Goal: Task Accomplishment & Management: Manage account settings

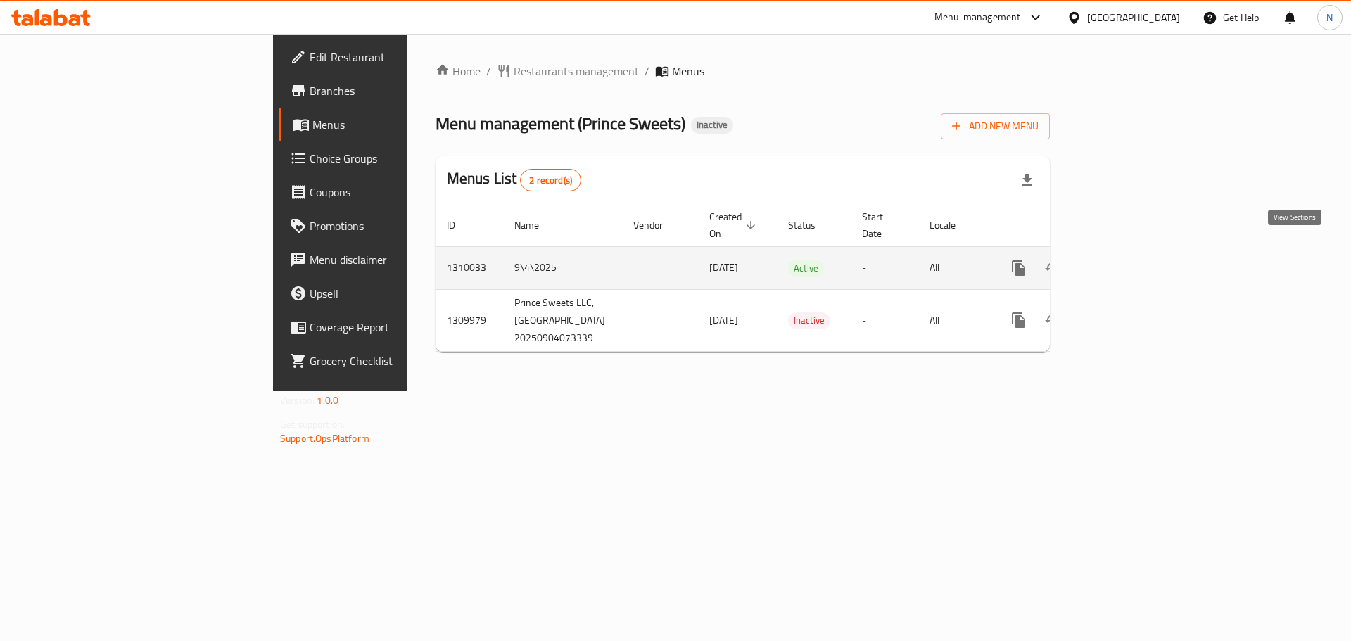
click at [1128, 260] on icon "enhanced table" at bounding box center [1119, 268] width 17 height 17
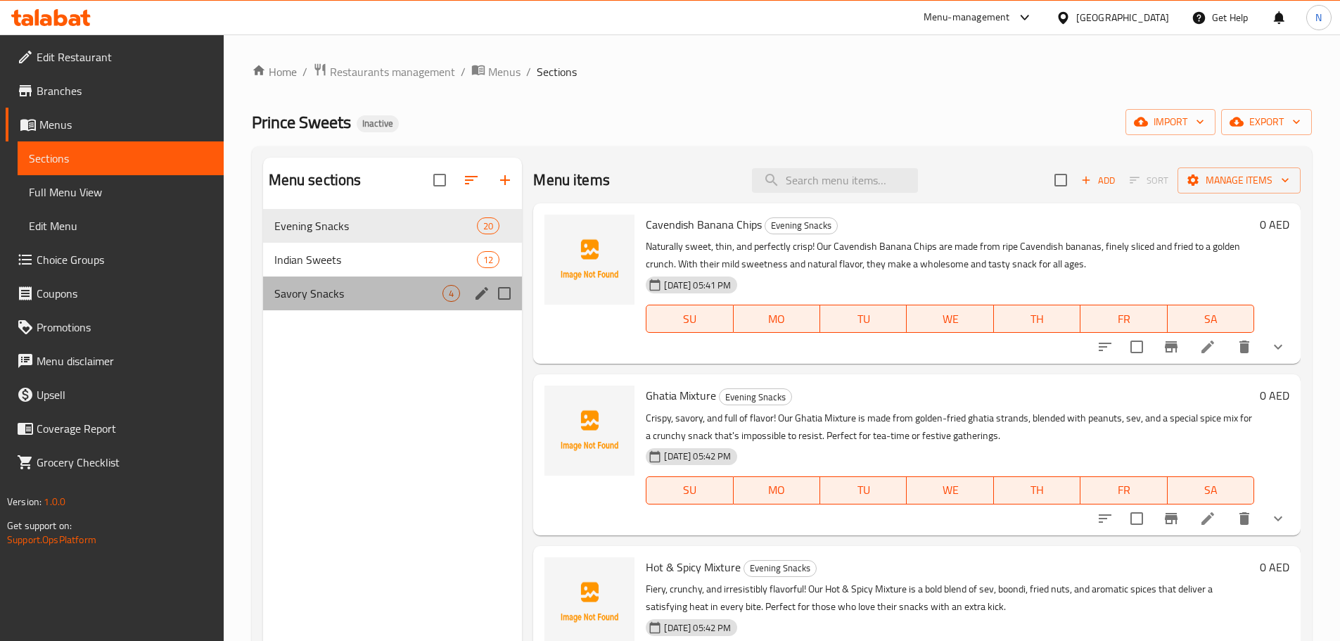
click at [449, 304] on div "Savory Snacks 4" at bounding box center [393, 293] width 260 height 34
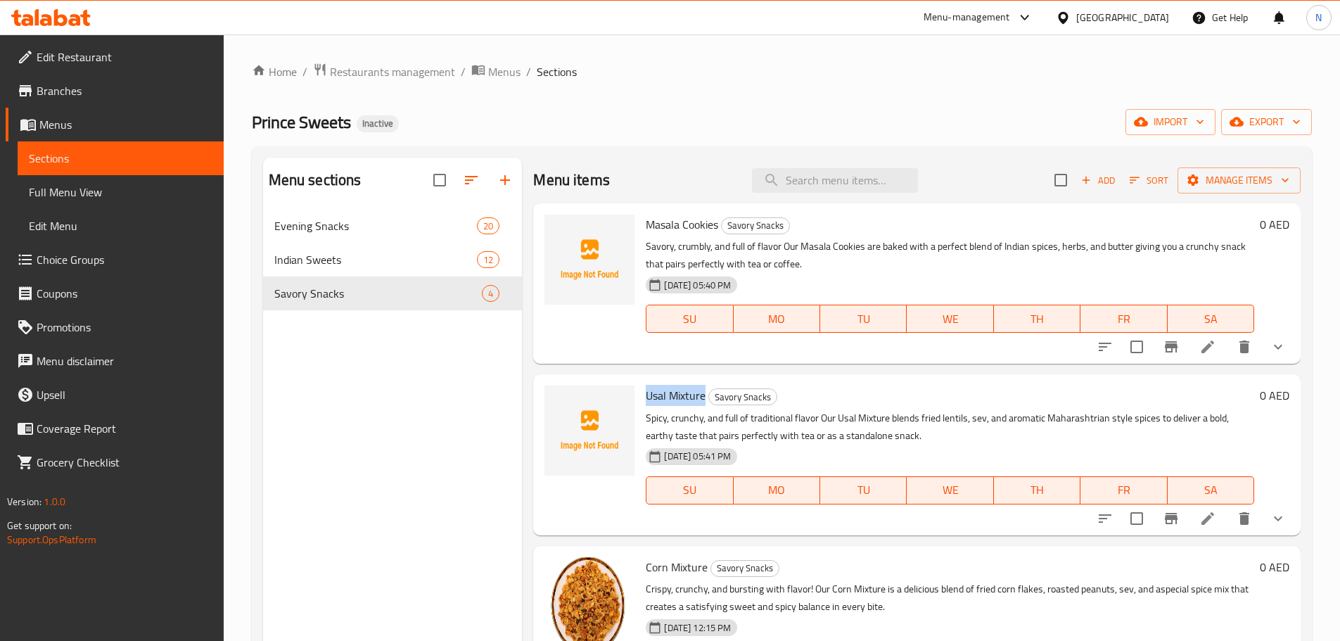
drag, startPoint x: 646, startPoint y: 395, endPoint x: 704, endPoint y: 396, distance: 57.7
click at [704, 396] on span "Usal Mixture" at bounding box center [676, 395] width 60 height 21
copy span "Usal Mixture"
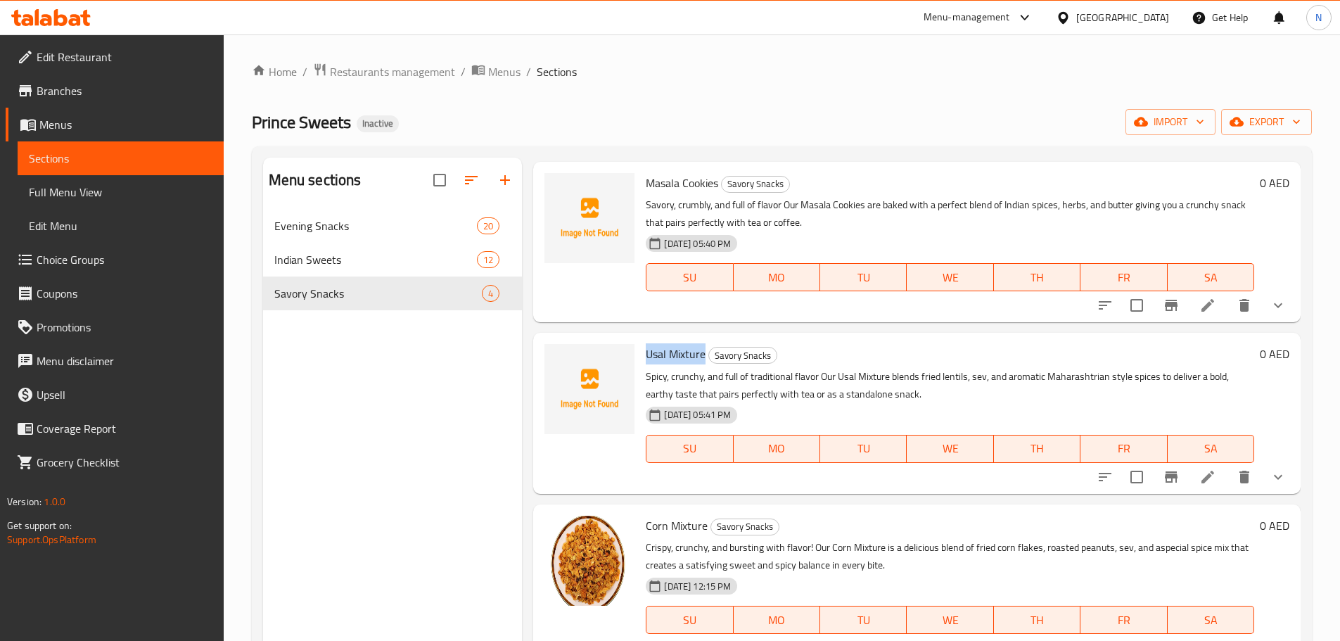
scroll to position [79, 0]
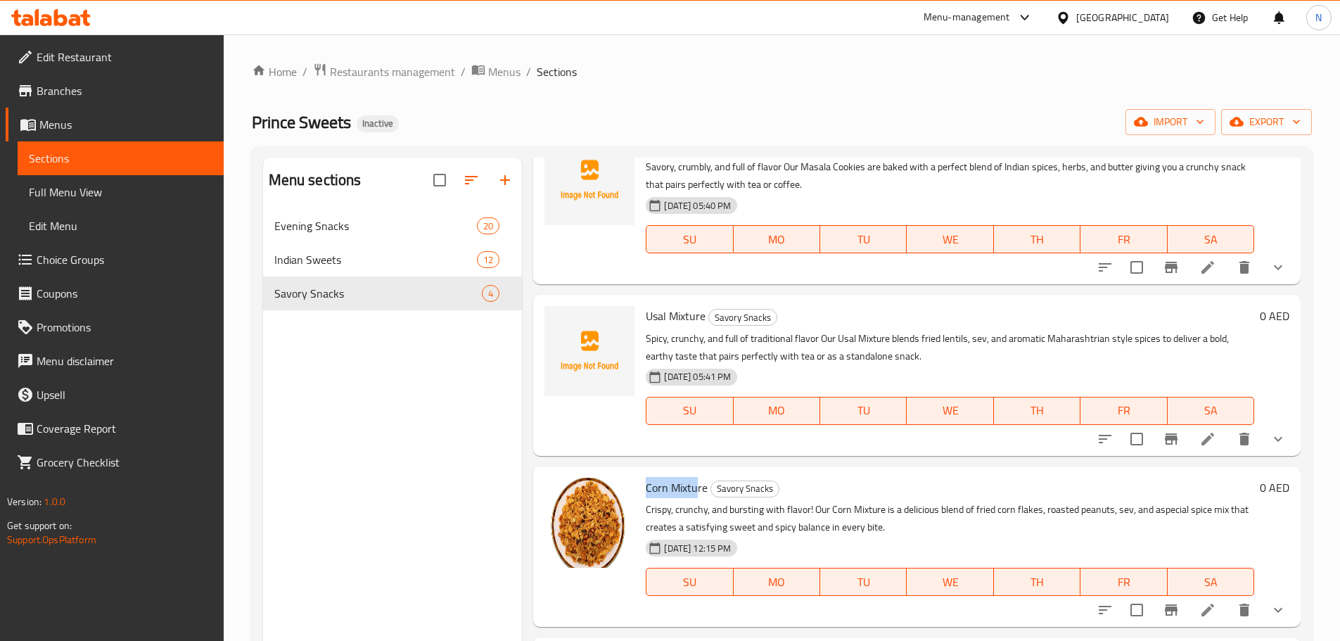
drag, startPoint x: 648, startPoint y: 482, endPoint x: 695, endPoint y: 491, distance: 48.0
click at [695, 491] on span "Corn Mixture" at bounding box center [677, 487] width 62 height 21
copy span "Corn Mixtu"
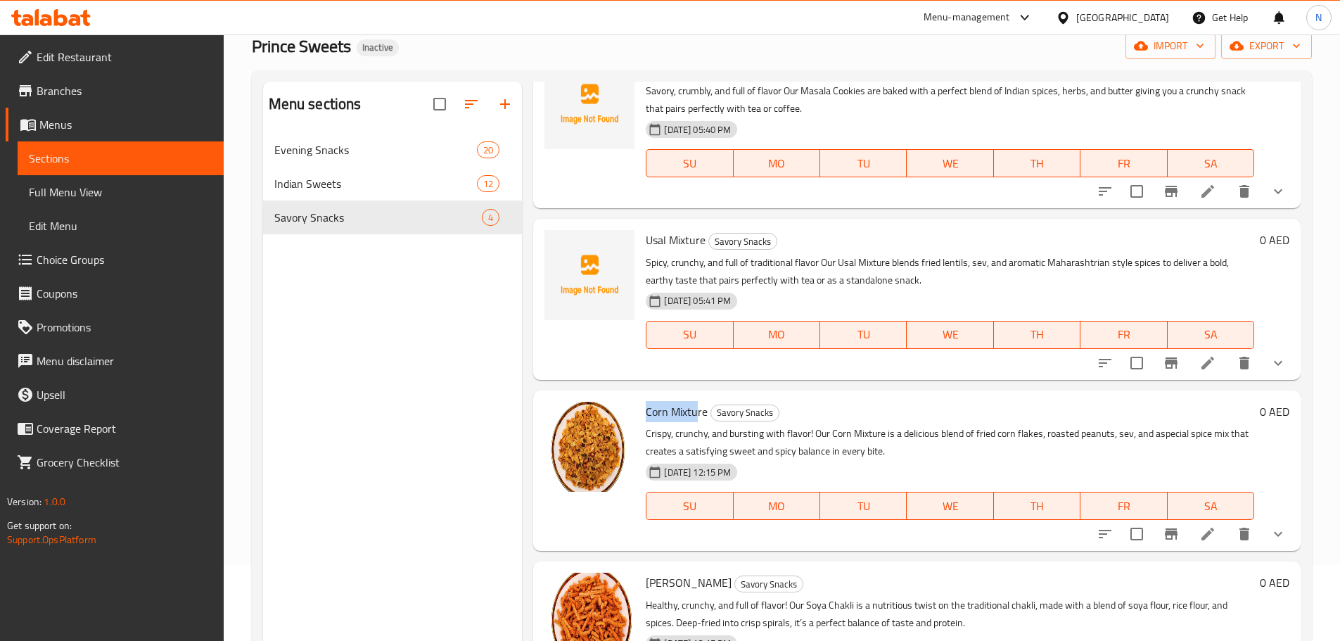
scroll to position [197, 0]
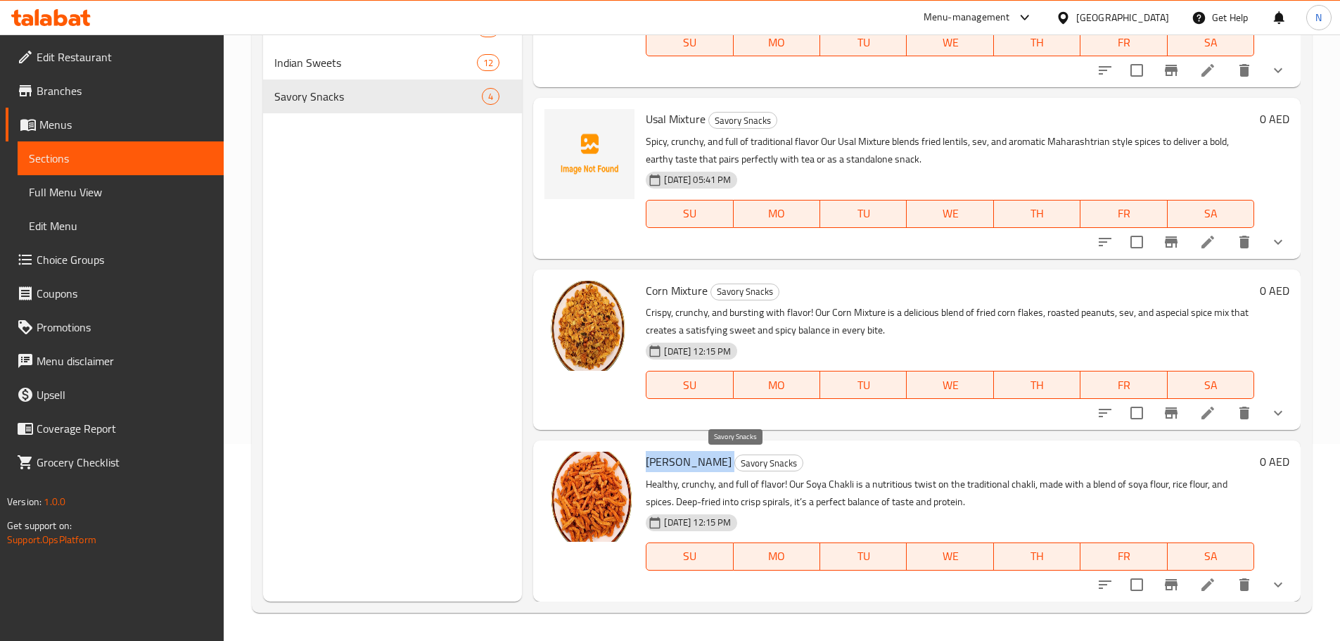
copy h6 "[PERSON_NAME]"
drag, startPoint x: 665, startPoint y: 458, endPoint x: 701, endPoint y: 464, distance: 36.3
click at [702, 464] on h6 "Soya Chakli Savory Snacks" at bounding box center [950, 462] width 608 height 20
